Goal: Task Accomplishment & Management: Manage account settings

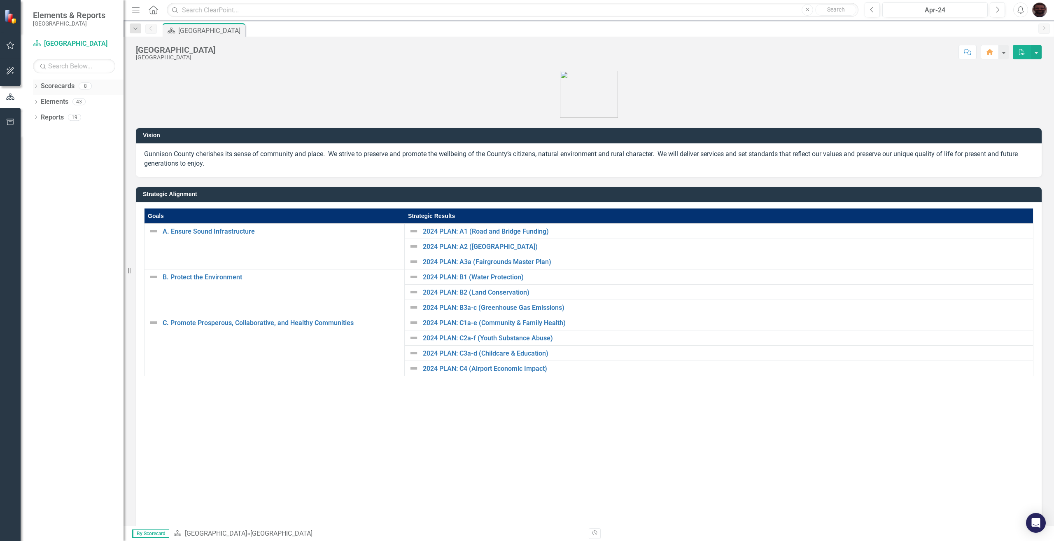
click at [40, 90] on div "Dropdown Scorecards 8" at bounding box center [78, 87] width 91 height 16
click at [35, 89] on icon "Dropdown" at bounding box center [36, 87] width 6 height 5
click at [38, 101] on icon "Dropdown" at bounding box center [40, 101] width 6 height 5
click at [50, 117] on icon at bounding box center [49, 117] width 2 height 4
click at [81, 150] on link "[PERSON_NAME]" at bounding box center [93, 148] width 62 height 9
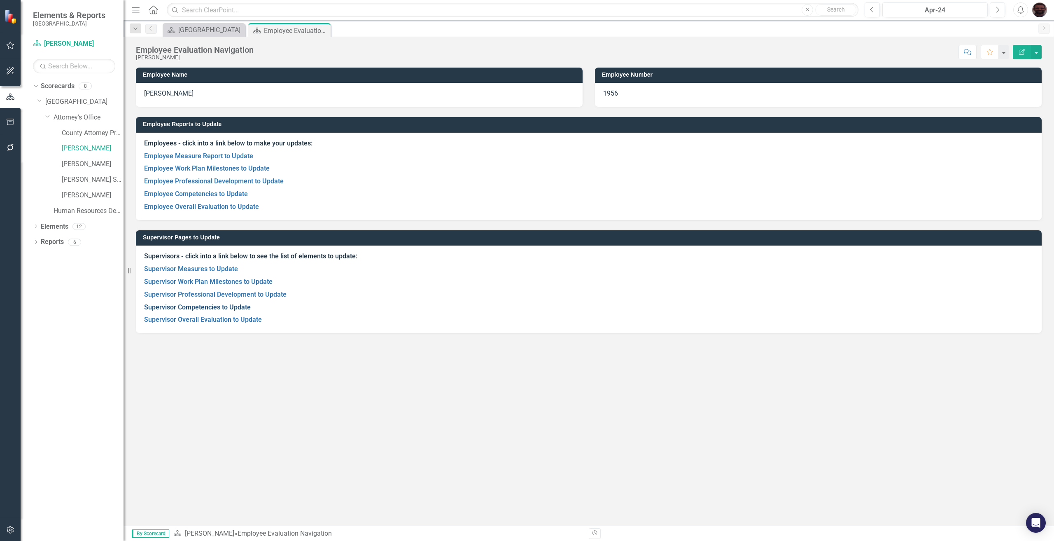
click at [185, 305] on link "Supervisor Competencies to Update" at bounding box center [197, 307] width 107 height 8
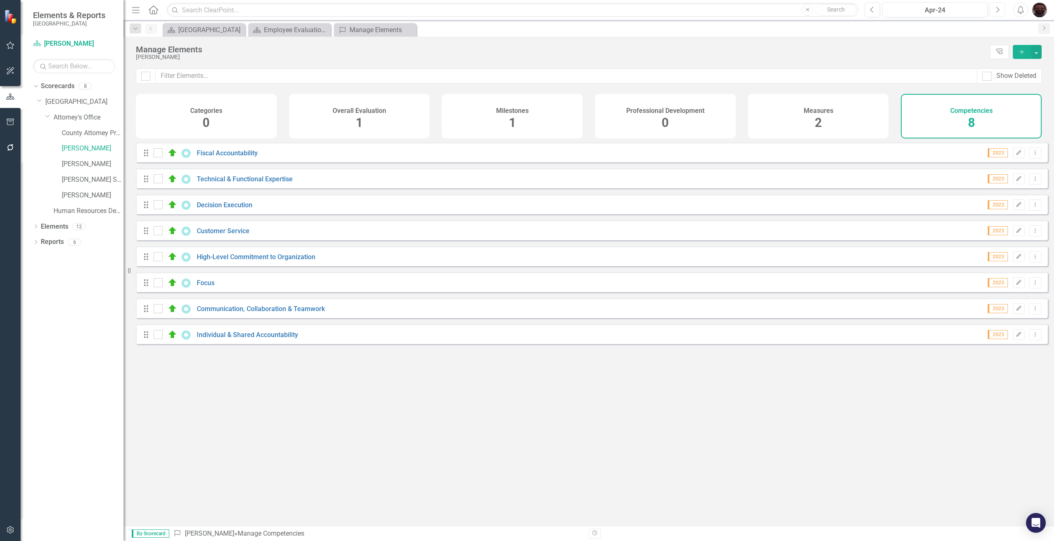
click at [998, 7] on icon "Next" at bounding box center [997, 9] width 5 height 7
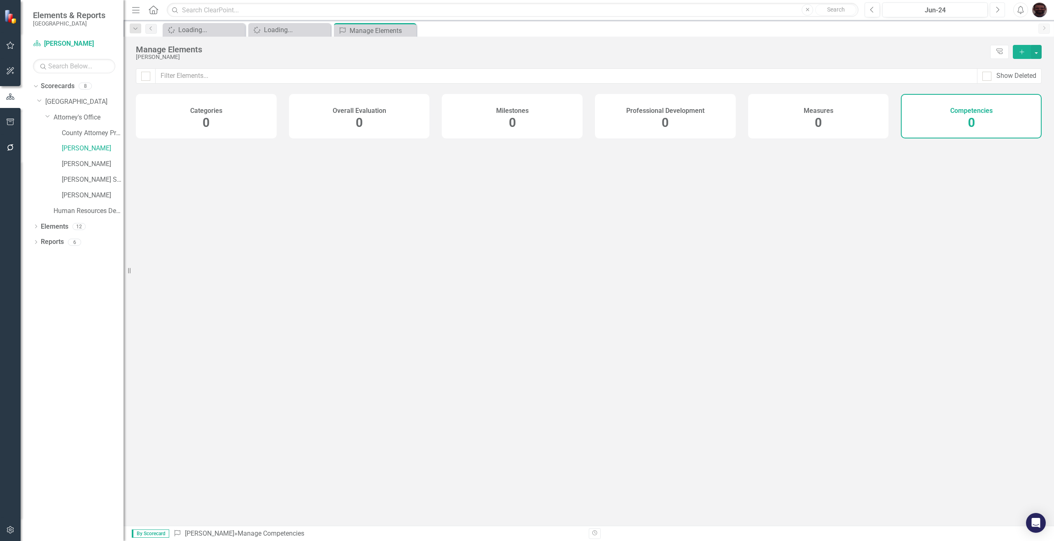
click at [998, 7] on icon "Next" at bounding box center [997, 9] width 5 height 7
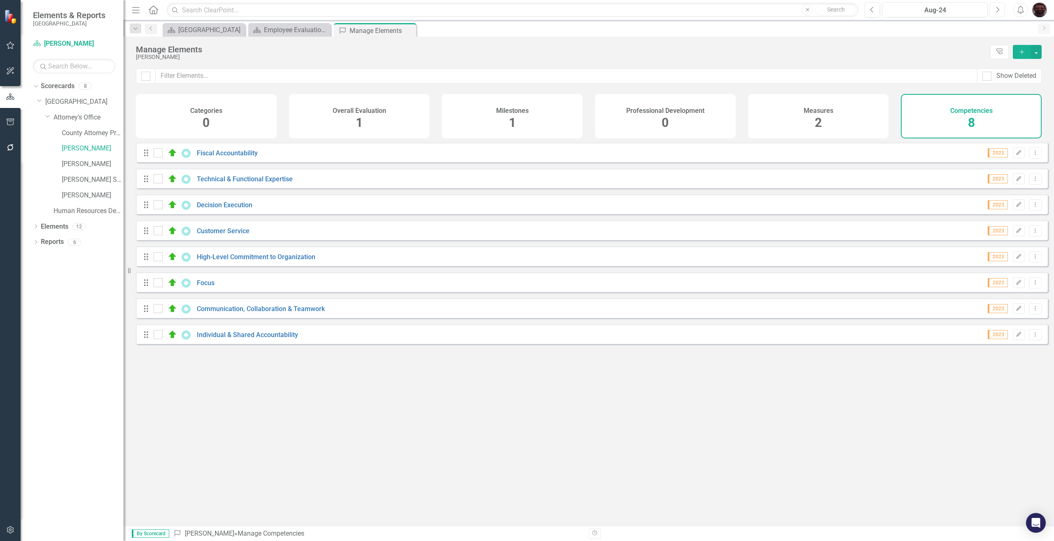
click at [998, 7] on icon "Next" at bounding box center [997, 9] width 5 height 7
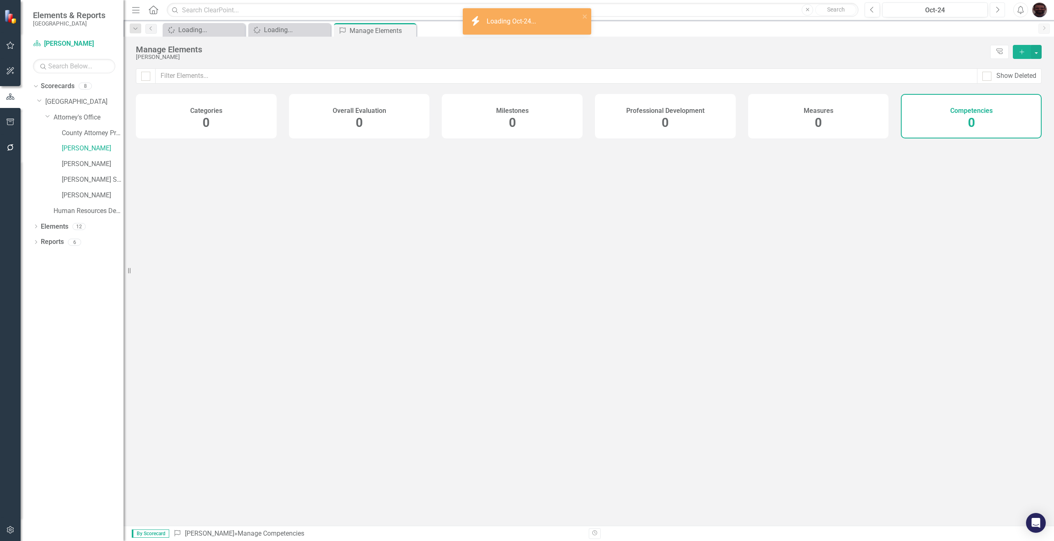
click at [998, 7] on icon "Next" at bounding box center [997, 9] width 5 height 7
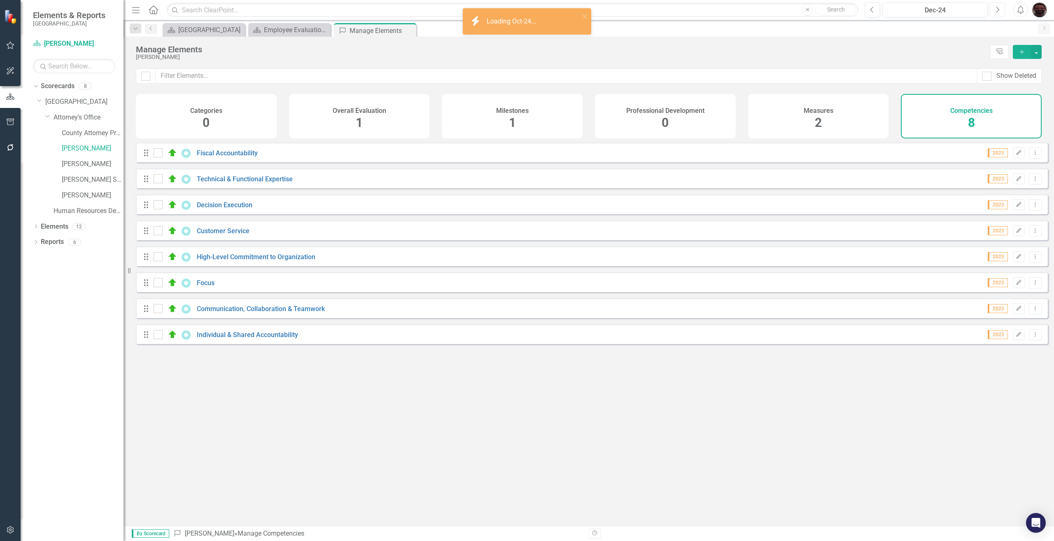
click at [998, 7] on icon "Next" at bounding box center [997, 9] width 5 height 7
click at [872, 8] on icon "Previous" at bounding box center [872, 9] width 5 height 7
click at [999, 7] on icon "Next" at bounding box center [997, 9] width 5 height 7
click at [76, 145] on link "[PERSON_NAME]" at bounding box center [93, 148] width 62 height 9
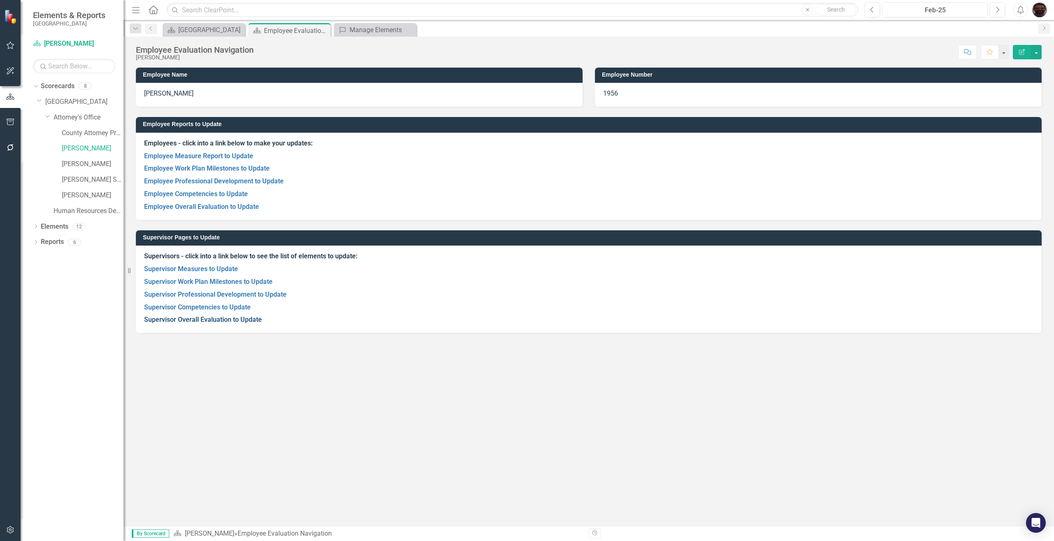
click at [193, 323] on link "Supervisor Overall Evaluation to Update" at bounding box center [203, 319] width 118 height 8
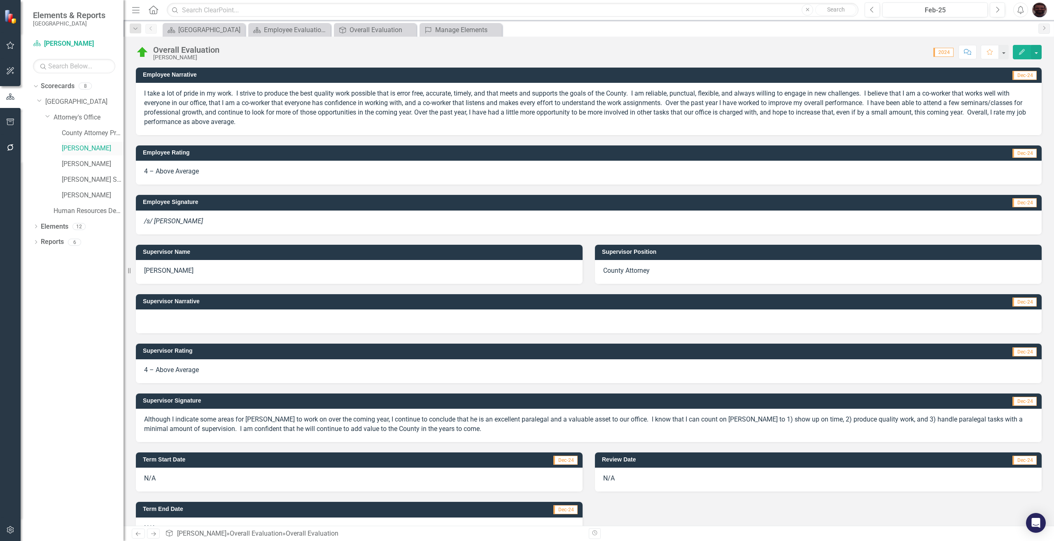
click at [80, 152] on link "[PERSON_NAME]" at bounding box center [93, 148] width 62 height 9
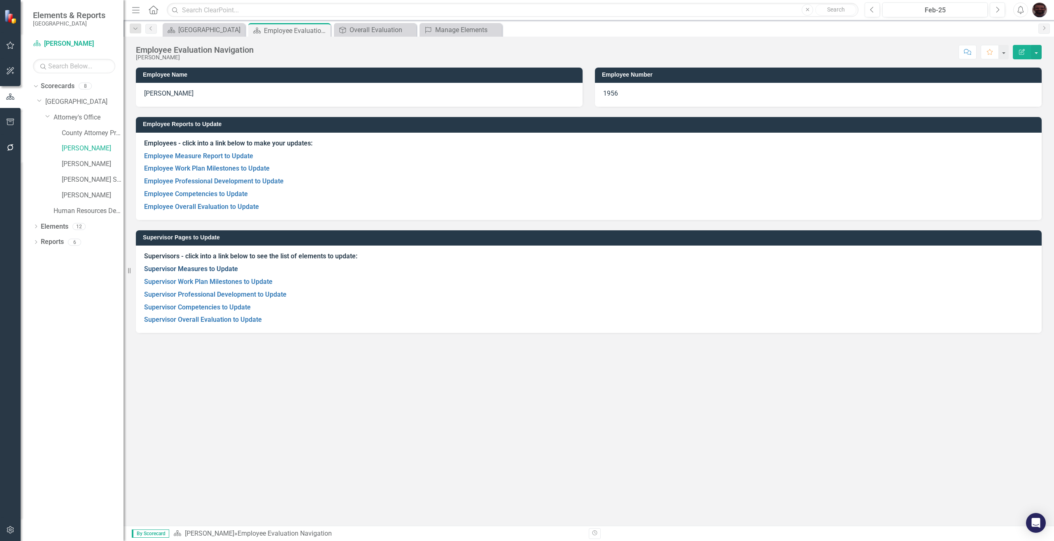
click at [191, 266] on link "Supervisor Measures to Update" at bounding box center [191, 269] width 94 height 8
click at [182, 306] on link "Supervisor Competencies to Update" at bounding box center [197, 307] width 107 height 8
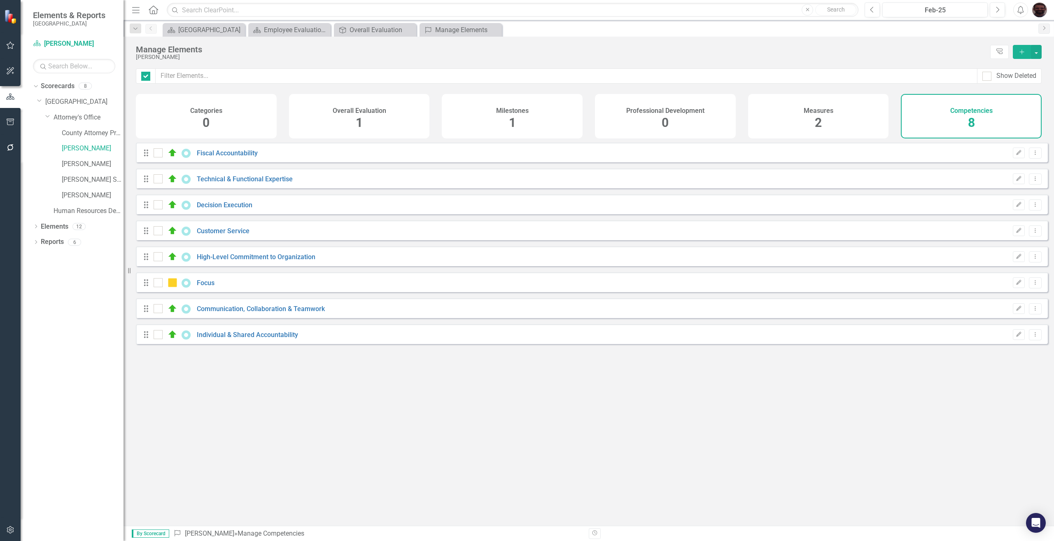
checkbox input "false"
click at [223, 150] on div "Drag Fiscal Accountability 2024 Edit Dropdown Menu" at bounding box center [592, 152] width 912 height 20
click at [224, 157] on link "Fiscal Accountability" at bounding box center [227, 153] width 61 height 8
checkbox input "false"
click at [218, 183] on link "Technical & Functional Expertise" at bounding box center [245, 179] width 96 height 8
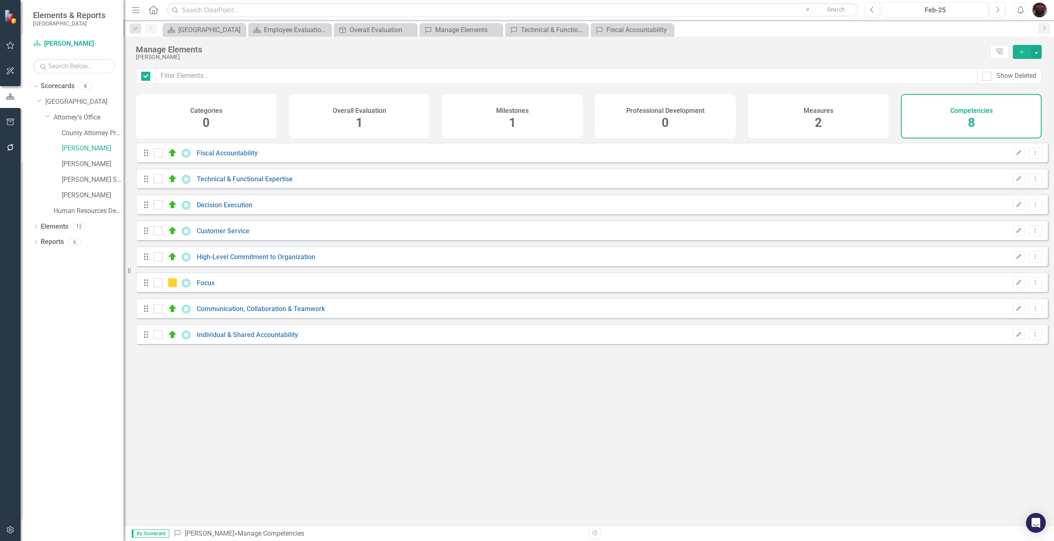
checkbox input "false"
click at [234, 207] on link "Decision Execution" at bounding box center [225, 205] width 56 height 8
click at [201, 235] on link "Customer Service" at bounding box center [223, 231] width 53 height 8
checkbox input "false"
click at [233, 261] on link "High-Level Commitment to Organization" at bounding box center [256, 257] width 119 height 8
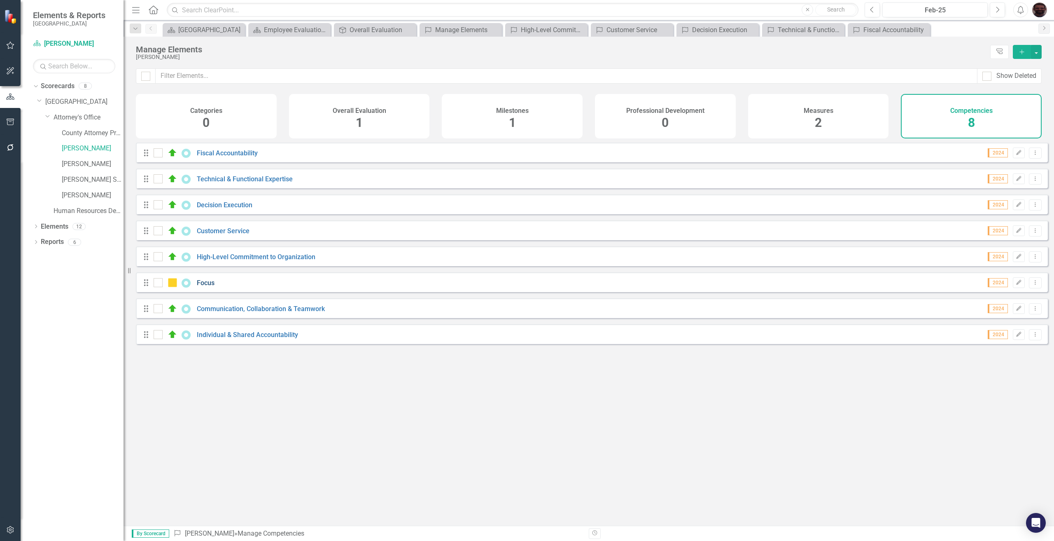
click at [205, 287] on link "Focus" at bounding box center [206, 283] width 18 height 8
checkbox input "false"
click at [243, 313] on link "Communication, Collaboration & Teamwork" at bounding box center [261, 309] width 128 height 8
checkbox input "false"
click at [226, 336] on div "Individual & Shared Accountability" at bounding box center [227, 334] width 147 height 10
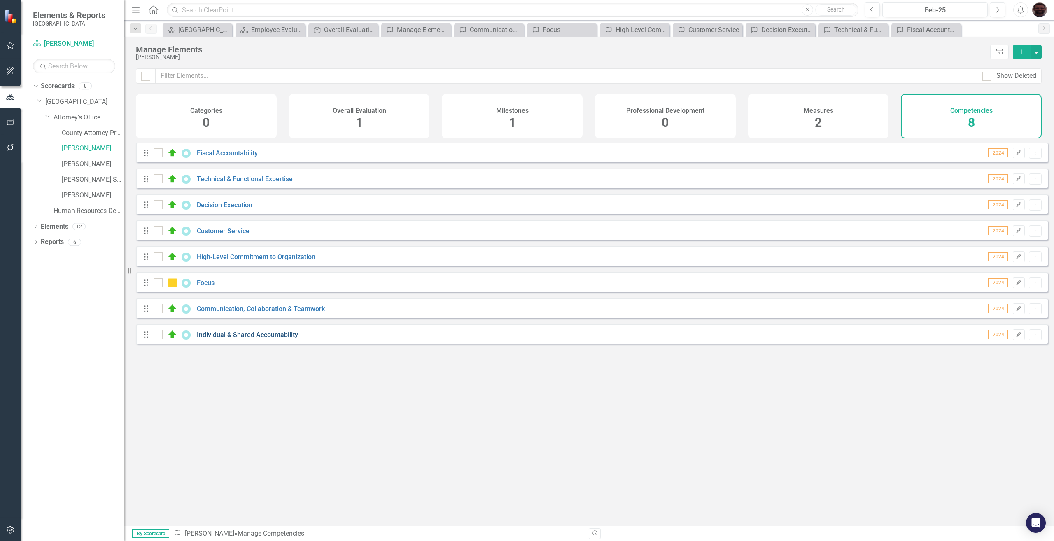
click at [229, 338] on link "Individual & Shared Accountability" at bounding box center [247, 335] width 101 height 8
checkbox input "false"
